Goal: Task Accomplishment & Management: Complete application form

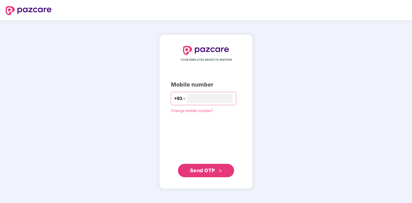
type input "**********"
click at [196, 172] on span "Send OTP" at bounding box center [202, 171] width 25 height 6
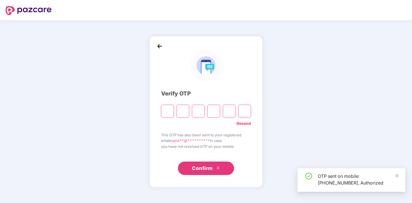
click at [167, 110] on input "Please enter verification code. Digit 1" at bounding box center [167, 111] width 13 height 13
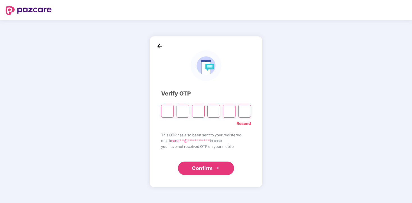
paste input "*"
type input "*"
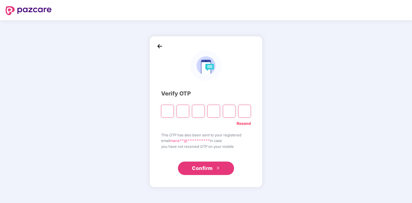
type input "*"
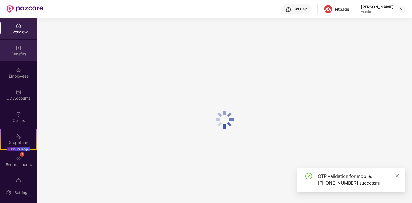
click at [22, 44] on div "Benefits" at bounding box center [18, 50] width 37 height 21
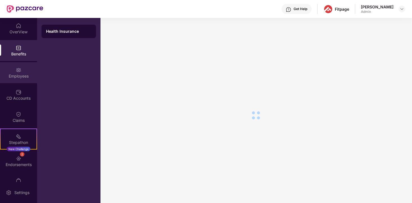
click at [16, 69] on img at bounding box center [19, 70] width 6 height 6
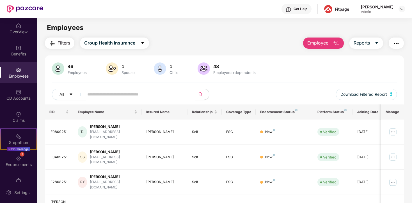
click at [308, 41] on span "Employee" at bounding box center [317, 43] width 21 height 7
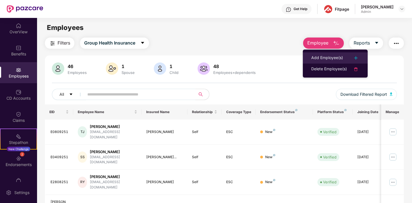
click at [317, 57] on div "Add Employee(s)" at bounding box center [327, 58] width 32 height 7
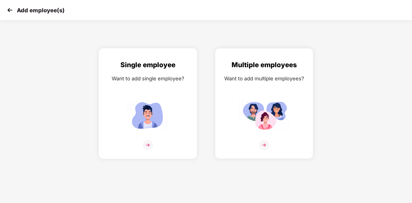
click at [152, 106] on img at bounding box center [148, 115] width 50 height 35
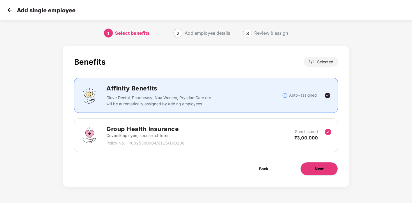
click at [310, 171] on button "Next" at bounding box center [319, 168] width 38 height 13
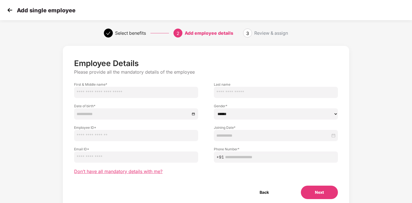
click at [119, 170] on span "Don’t have all mandatory details with me?" at bounding box center [118, 172] width 88 height 6
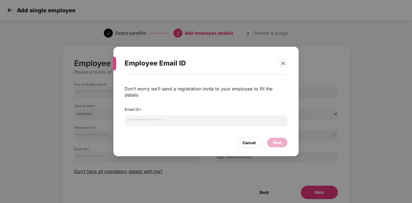
click at [145, 116] on input "email" at bounding box center [205, 120] width 163 height 11
type input "**********"
click at [278, 145] on div "**********" at bounding box center [205, 113] width 185 height 76
click at [276, 140] on div "Next" at bounding box center [276, 143] width 9 height 6
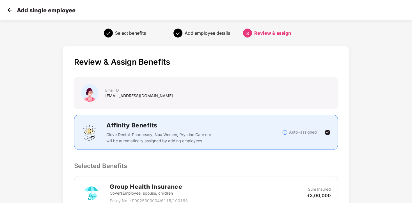
click at [276, 140] on div "Affinity Benefits Clove Dental, Pharmeasy, Nua Women, Prystine Care etc will be…" at bounding box center [193, 132] width 175 height 23
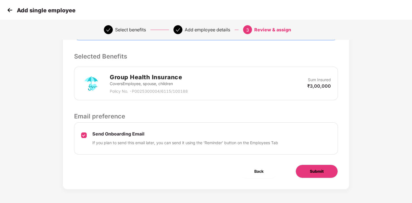
click at [315, 172] on span "Submit" at bounding box center [316, 171] width 14 height 6
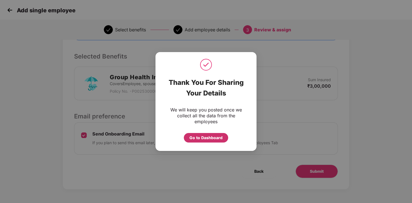
click at [194, 138] on div "Go to Dashboard" at bounding box center [205, 138] width 33 height 6
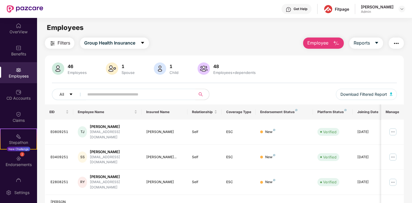
click at [18, 73] on div "Employees" at bounding box center [18, 76] width 37 height 6
click at [329, 41] on button "Employee" at bounding box center [323, 43] width 41 height 11
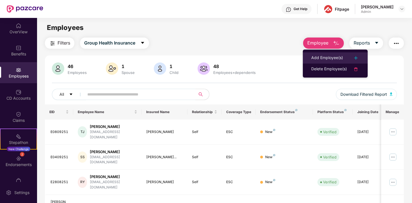
click at [320, 54] on li "Add Employee(s)" at bounding box center [334, 57] width 65 height 11
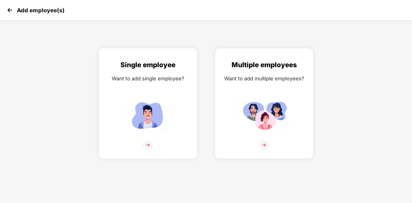
click at [167, 98] on img at bounding box center [148, 115] width 50 height 35
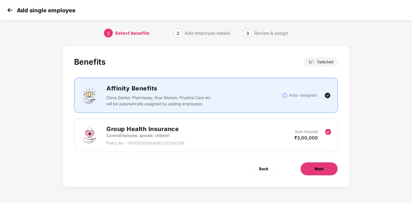
click at [312, 175] on button "Next" at bounding box center [319, 168] width 38 height 13
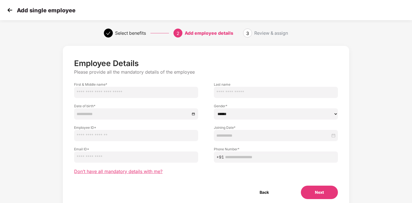
click at [124, 174] on span "Don’t have all mandatory details with me?" at bounding box center [118, 172] width 88 height 6
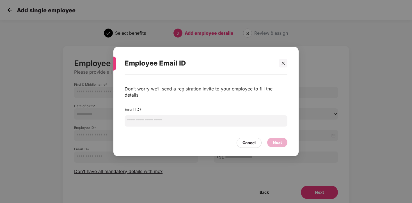
click at [186, 117] on input "email" at bounding box center [205, 120] width 163 height 11
type input "**********"
click at [274, 140] on div "Next" at bounding box center [276, 143] width 9 height 6
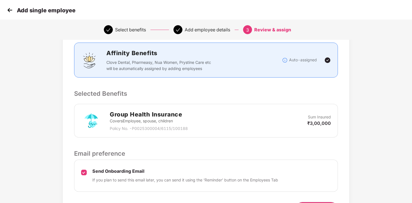
scroll to position [110, 0]
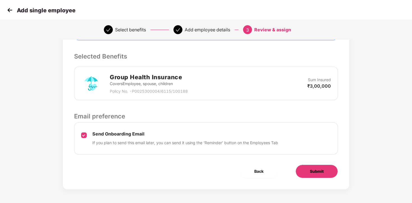
click at [303, 167] on button "Submit" at bounding box center [316, 171] width 42 height 13
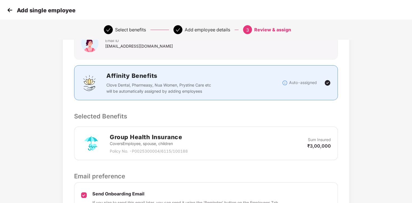
scroll to position [0, 0]
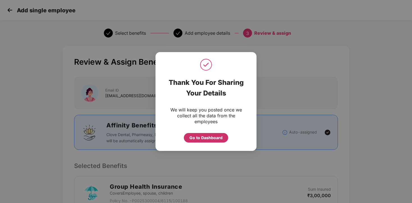
click at [214, 139] on div "Go to Dashboard" at bounding box center [205, 138] width 33 height 6
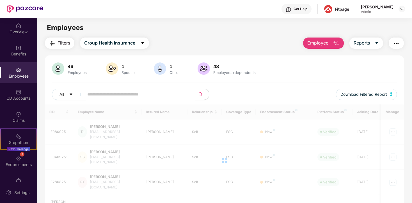
click at [319, 43] on span "Employee" at bounding box center [317, 43] width 21 height 7
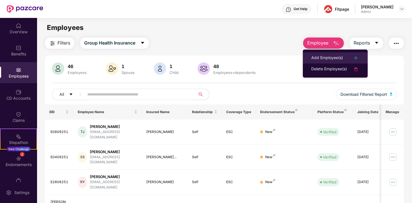
click at [321, 55] on div "Add Employee(s)" at bounding box center [327, 58] width 32 height 7
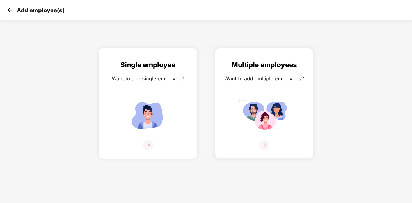
click at [173, 93] on div "Single employee Want to add single employee?" at bounding box center [148, 109] width 86 height 98
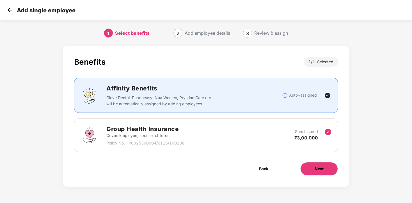
click at [331, 170] on button "Next" at bounding box center [319, 168] width 38 height 13
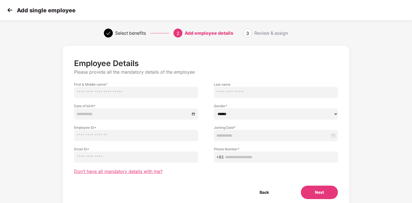
click at [131, 173] on span "Don’t have all mandatory details with me?" at bounding box center [118, 172] width 88 height 6
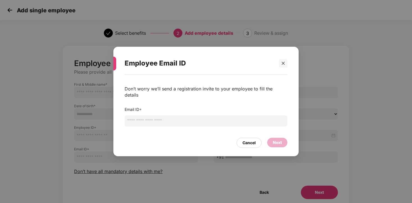
click at [169, 122] on input "email" at bounding box center [205, 120] width 163 height 11
type input "**********"
click at [276, 143] on div "Next" at bounding box center [277, 143] width 20 height 10
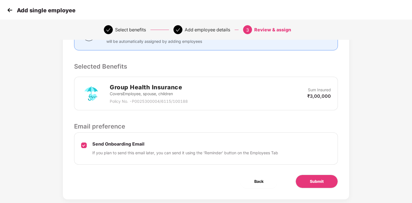
scroll to position [109, 0]
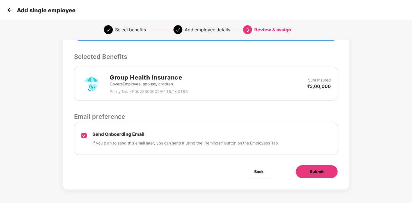
click at [325, 170] on button "Submit" at bounding box center [316, 171] width 42 height 13
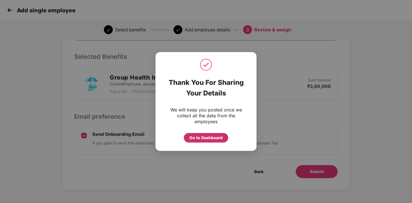
click at [218, 135] on div "Go to Dashboard" at bounding box center [205, 138] width 33 height 6
